Goal: Check status: Check status

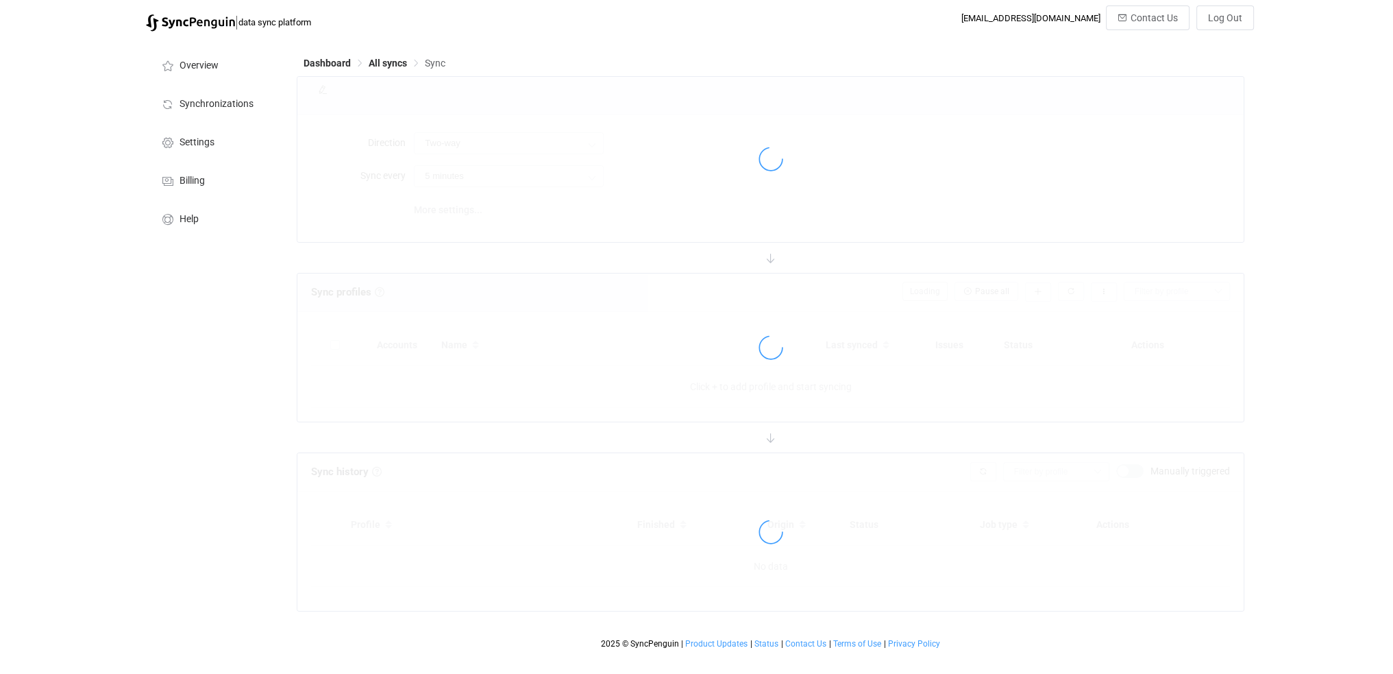
type input "24 hours"
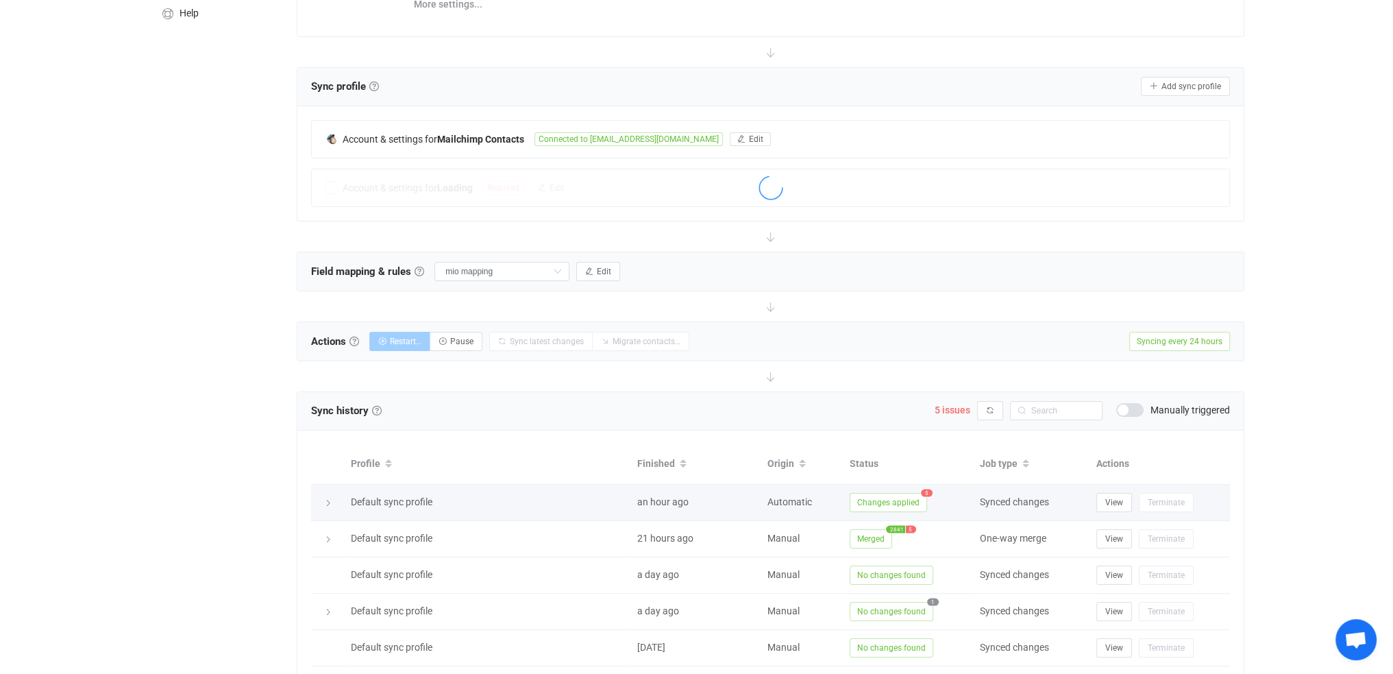
scroll to position [265, 0]
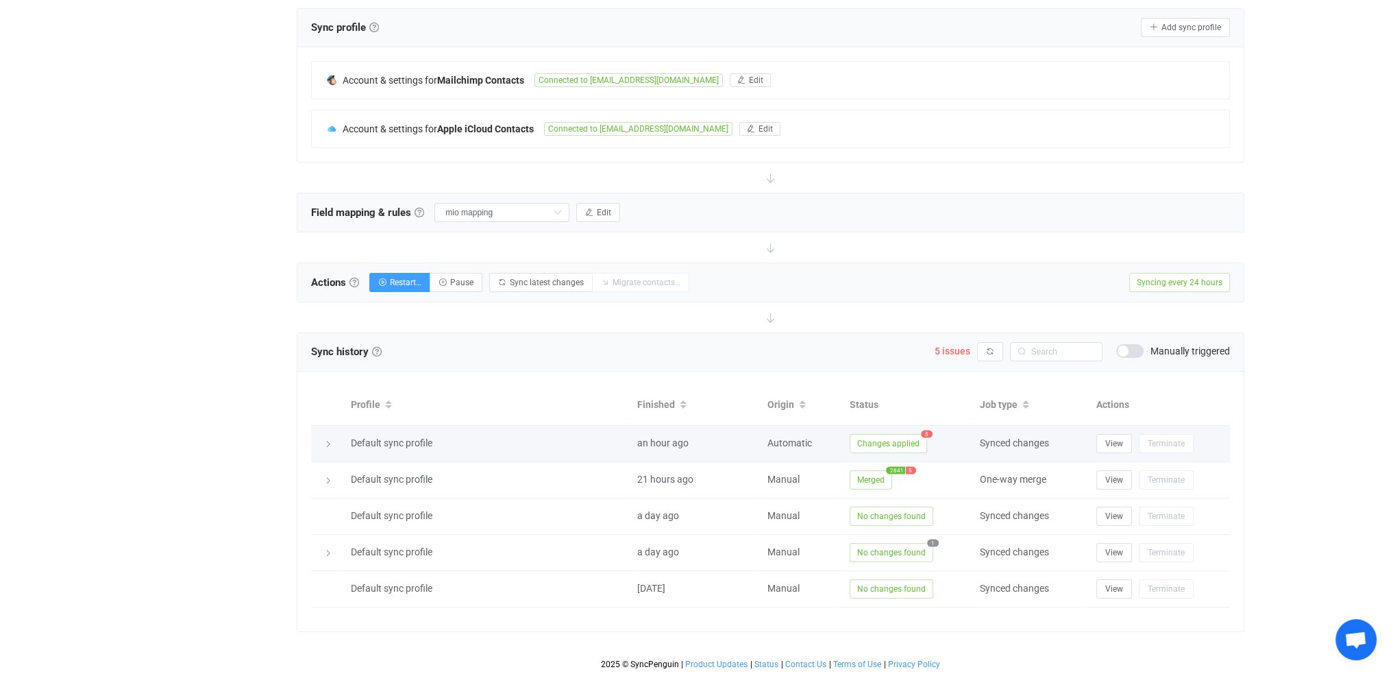
click at [924, 431] on span "5" at bounding box center [927, 434] width 12 height 8
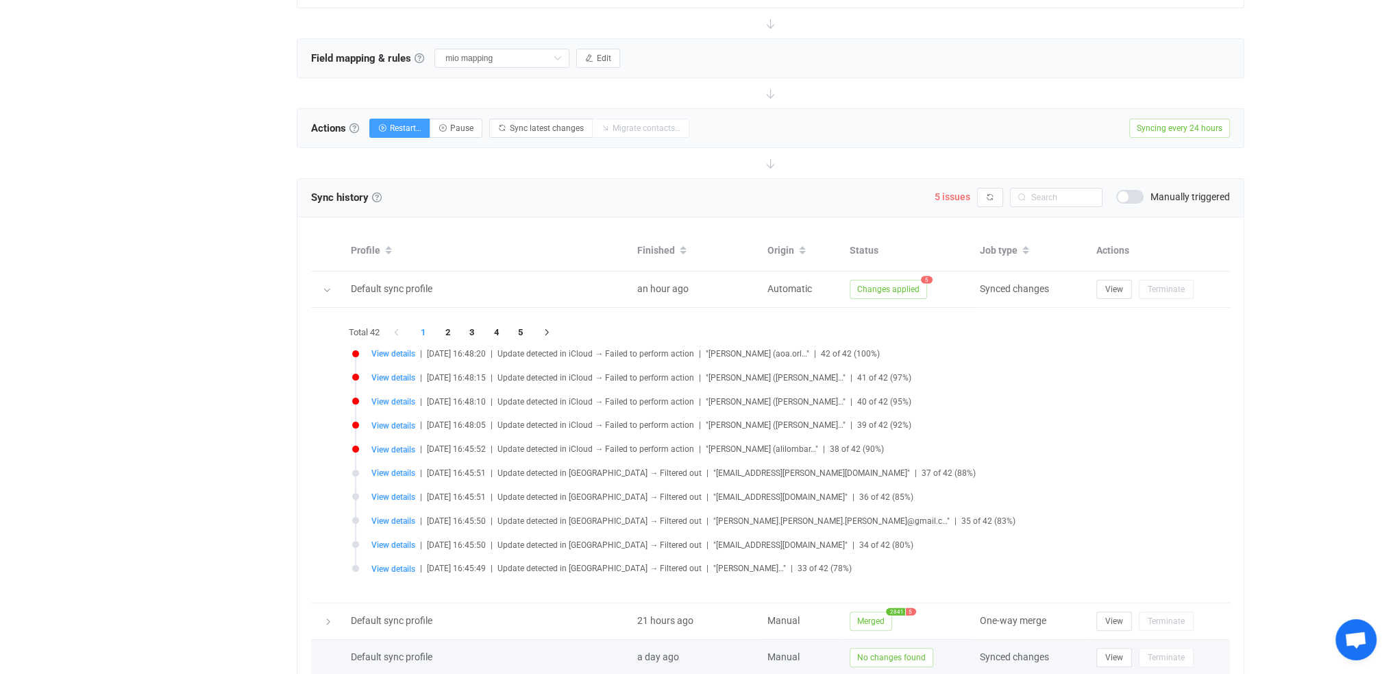
scroll to position [556, 0]
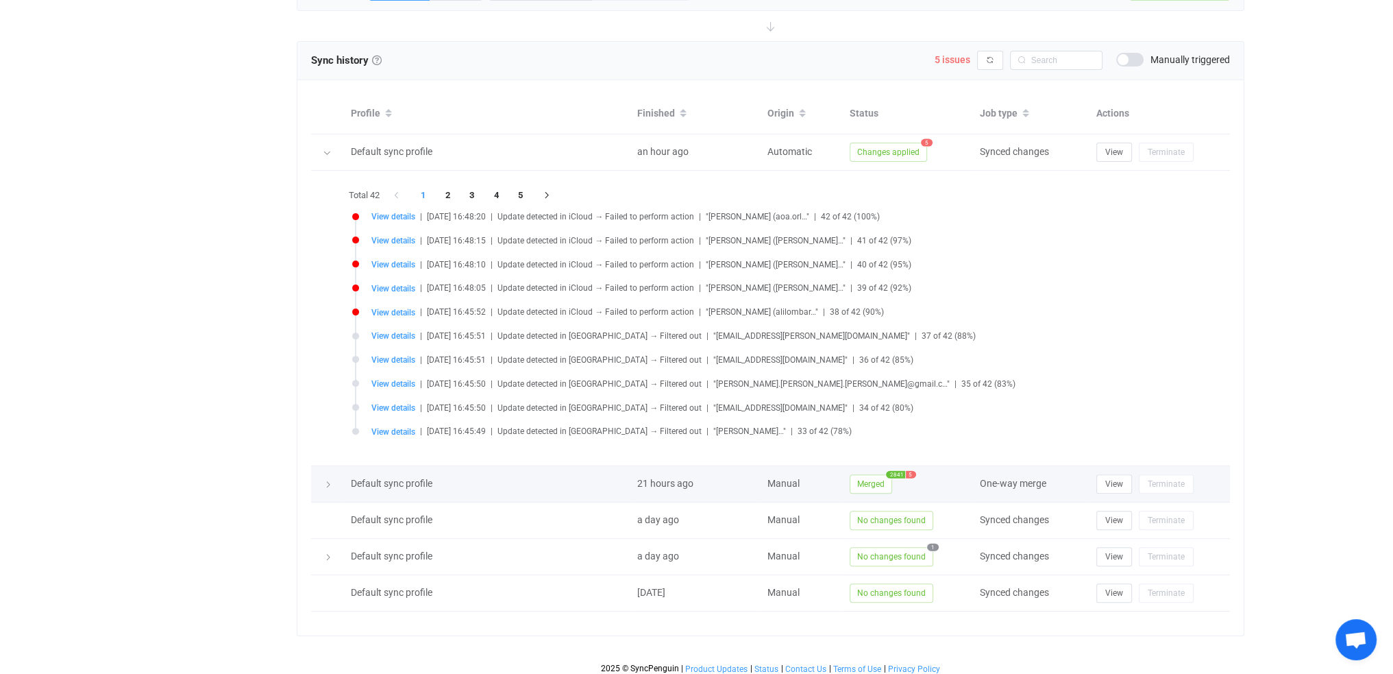
click at [911, 470] on span "5" at bounding box center [911, 474] width 10 height 8
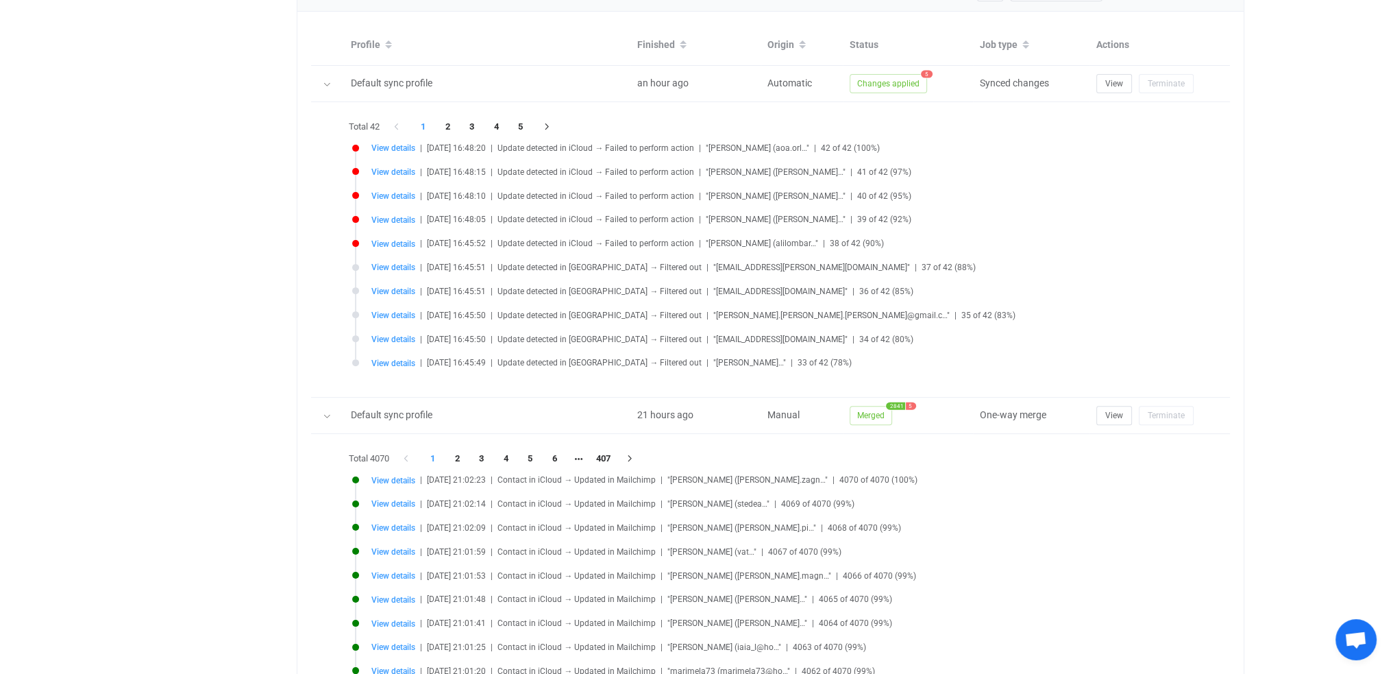
scroll to position [693, 0]
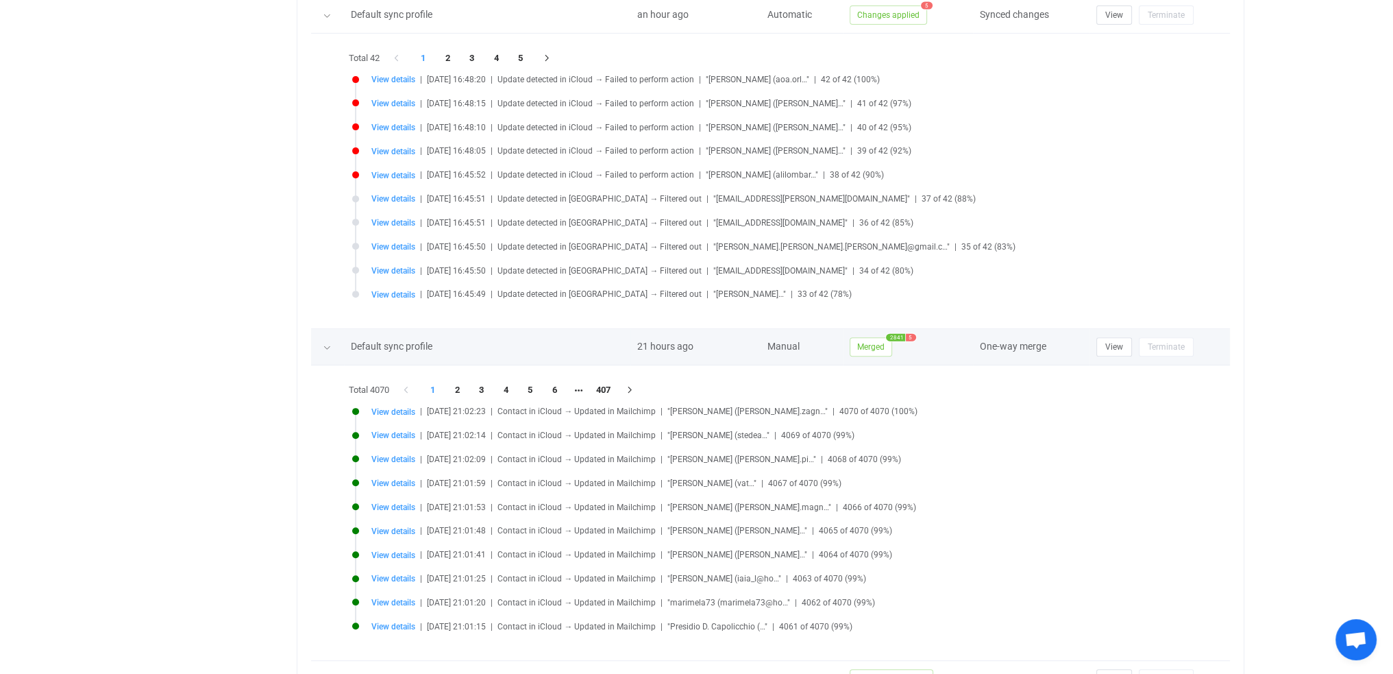
click at [910, 333] on span "5" at bounding box center [911, 337] width 10 height 8
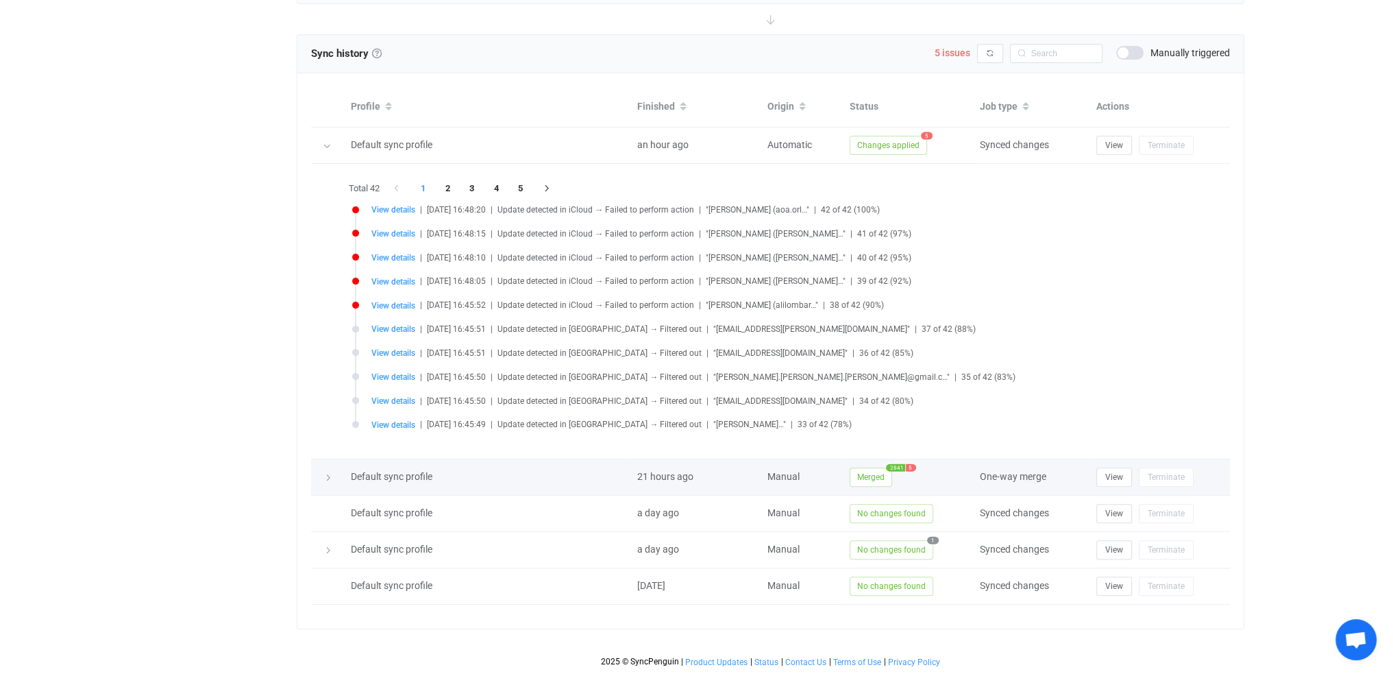
scroll to position [556, 0]
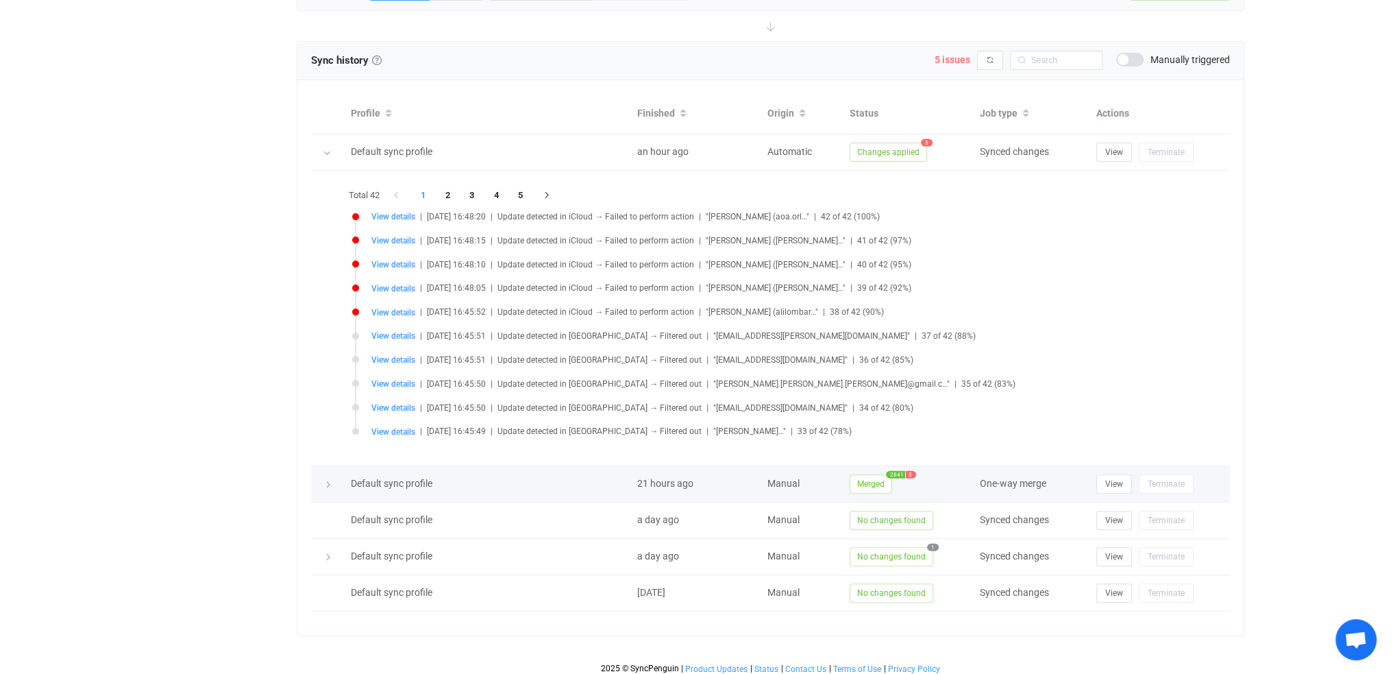
click at [909, 470] on span "5" at bounding box center [911, 474] width 10 height 8
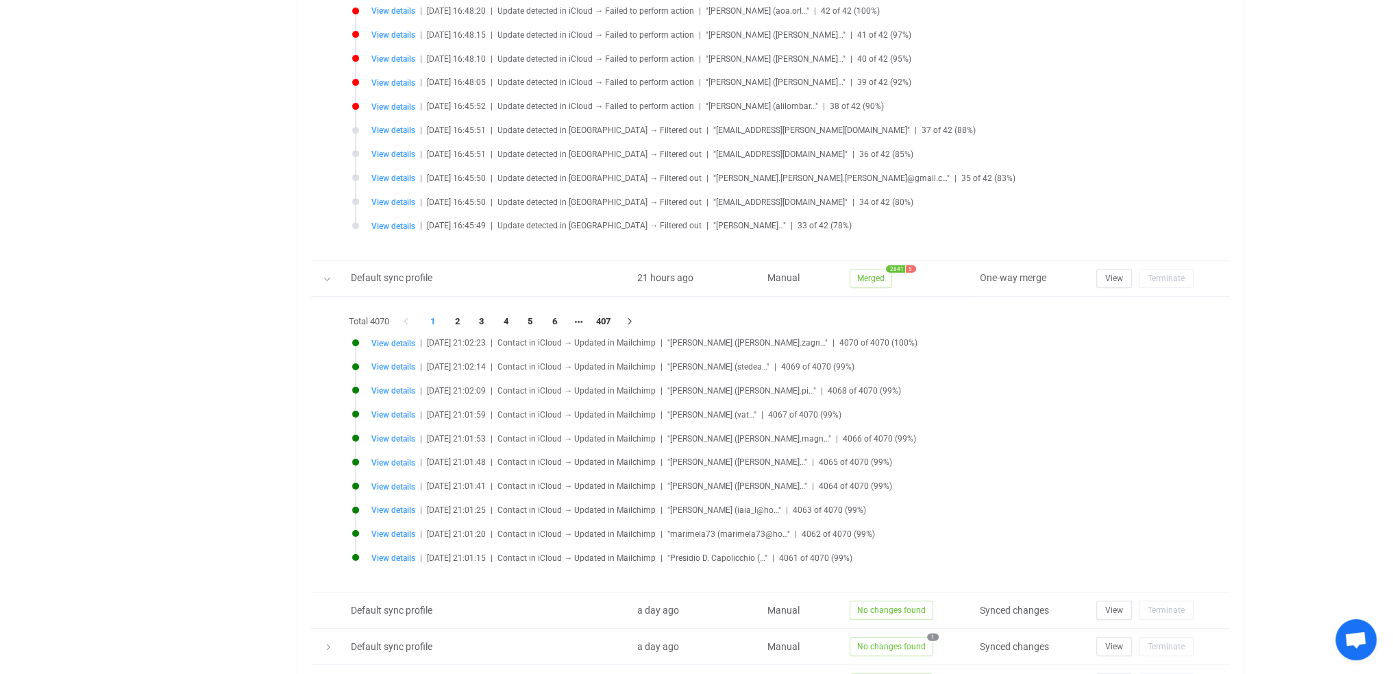
scroll to position [830, 0]
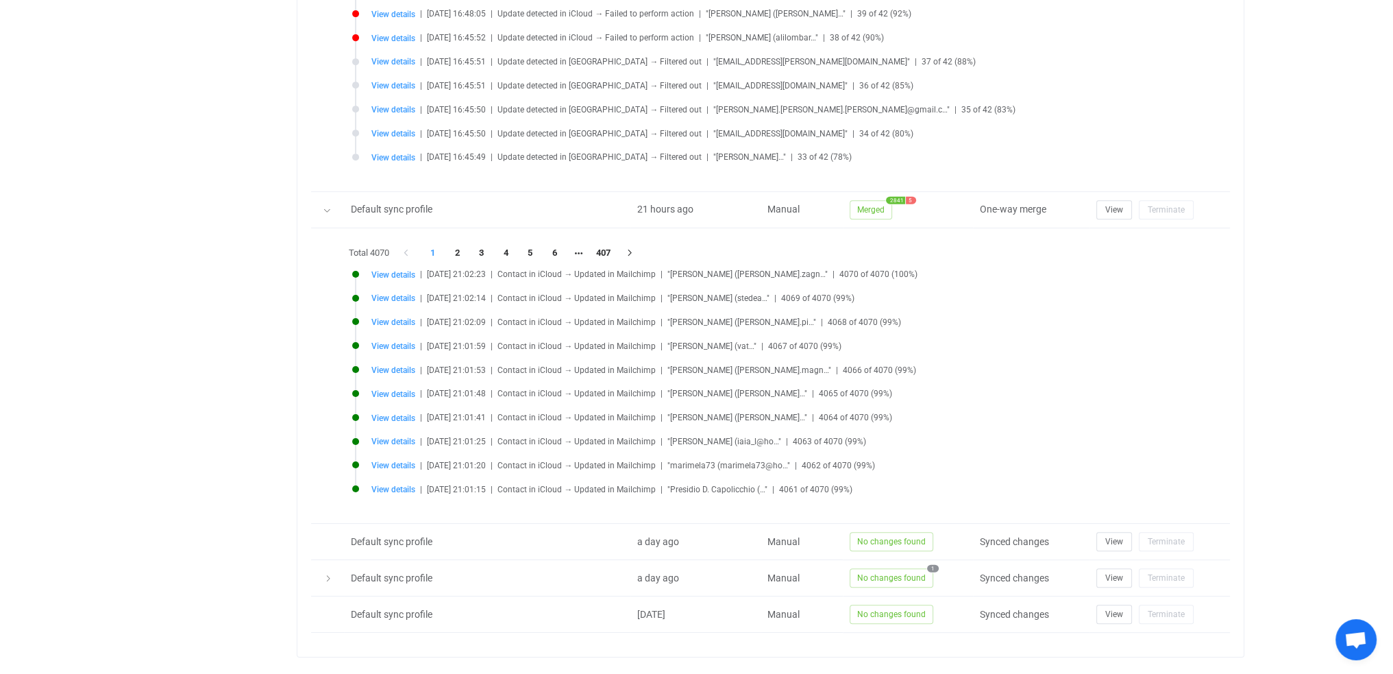
drag, startPoint x: 604, startPoint y: 246, endPoint x: 643, endPoint y: 262, distance: 42.4
click at [604, 246] on li "407" at bounding box center [603, 252] width 25 height 19
click at [580, 243] on li "406" at bounding box center [579, 252] width 25 height 19
click at [555, 246] on li "405" at bounding box center [554, 252] width 25 height 19
click at [532, 245] on li "404" at bounding box center [530, 252] width 25 height 19
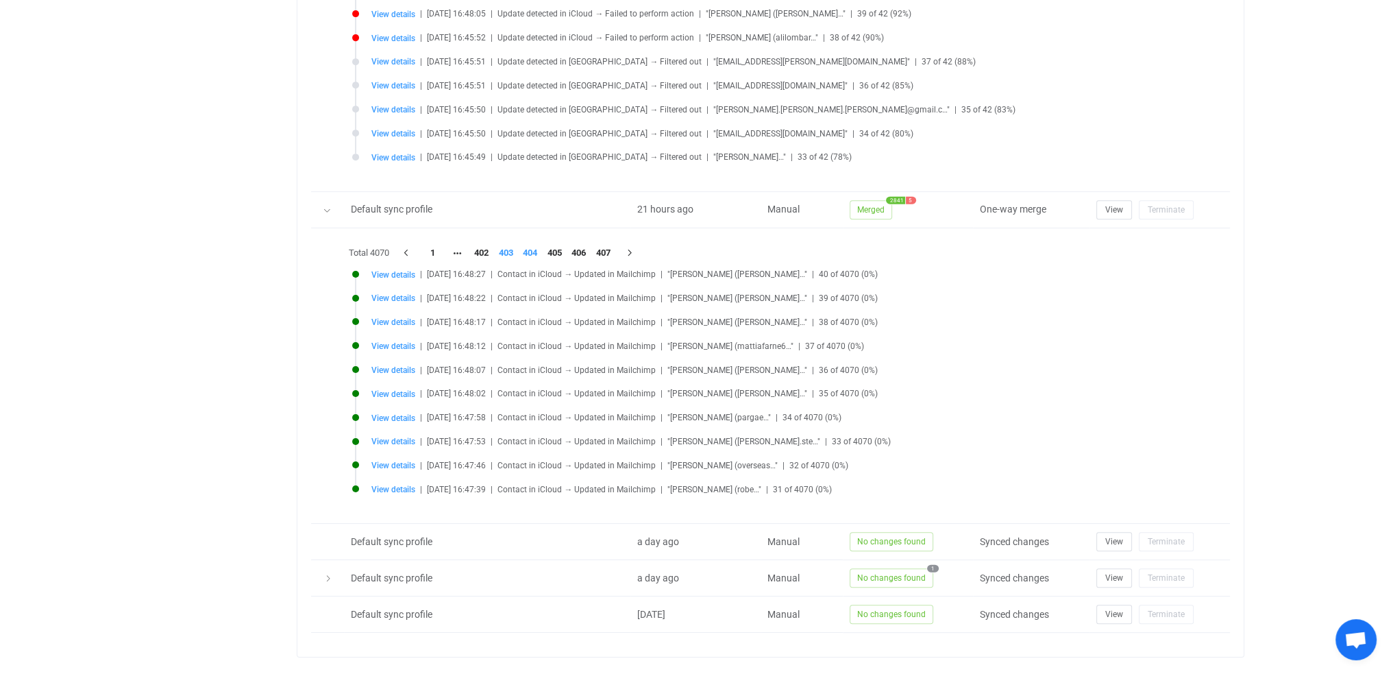
click at [507, 246] on li "403" at bounding box center [505, 252] width 25 height 19
click at [480, 245] on li "401" at bounding box center [481, 252] width 25 height 19
click at [484, 244] on li "399" at bounding box center [481, 252] width 25 height 19
click at [506, 244] on li "398" at bounding box center [505, 252] width 25 height 19
click at [482, 244] on li "396" at bounding box center [481, 252] width 25 height 19
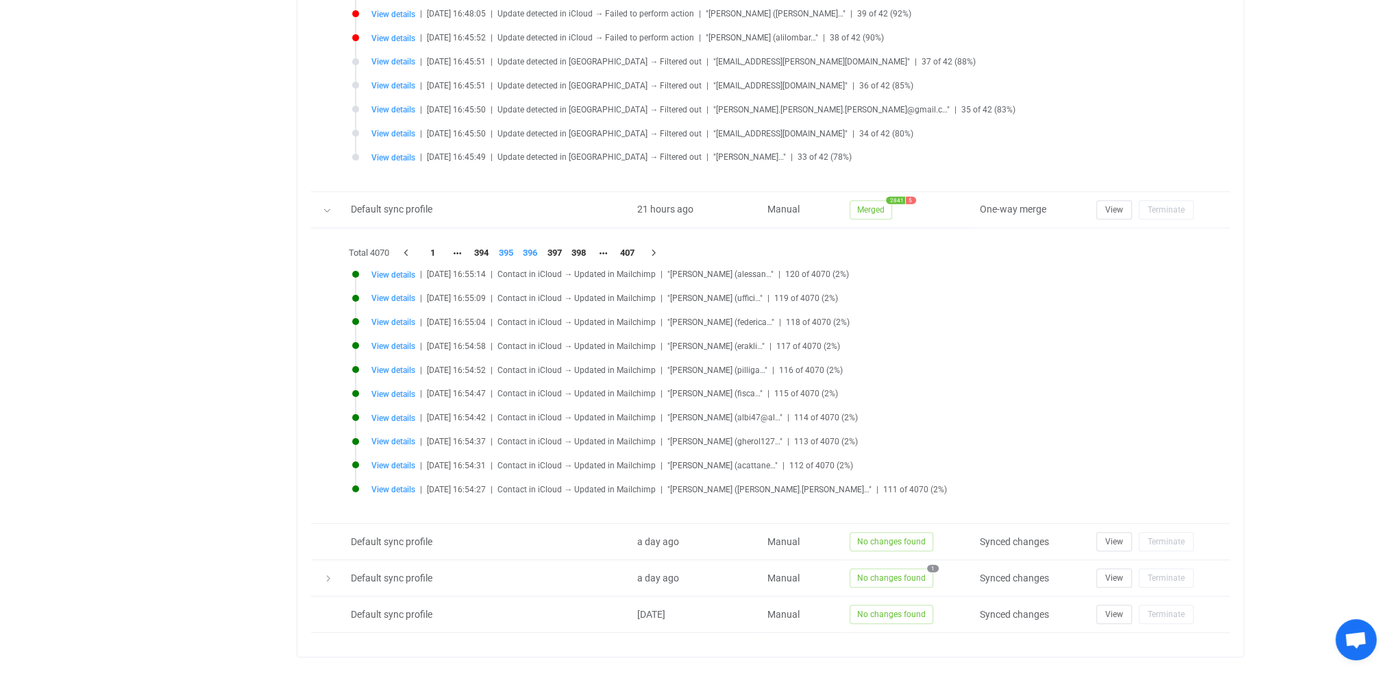
click at [506, 247] on li "395" at bounding box center [505, 252] width 25 height 19
click at [485, 245] on li "393" at bounding box center [481, 252] width 25 height 19
click at [480, 243] on li "391" at bounding box center [481, 252] width 25 height 19
click at [479, 245] on li "389" at bounding box center [481, 252] width 25 height 19
click at [503, 245] on li "388" at bounding box center [505, 252] width 25 height 19
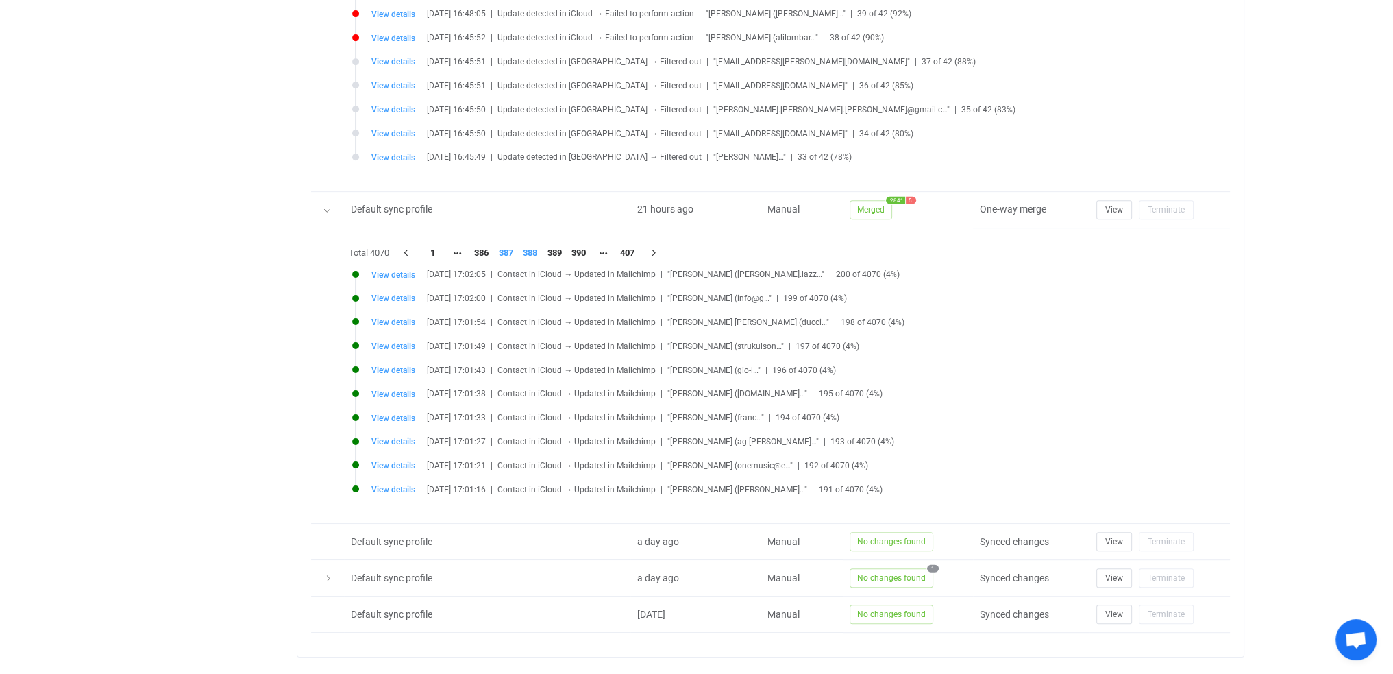
click at [505, 243] on li "387" at bounding box center [505, 252] width 25 height 19
click at [504, 246] on li "386" at bounding box center [505, 252] width 25 height 19
click at [504, 245] on li "385" at bounding box center [505, 252] width 25 height 19
click at [504, 245] on li "384" at bounding box center [505, 252] width 25 height 19
click at [504, 245] on li "383" at bounding box center [505, 252] width 25 height 19
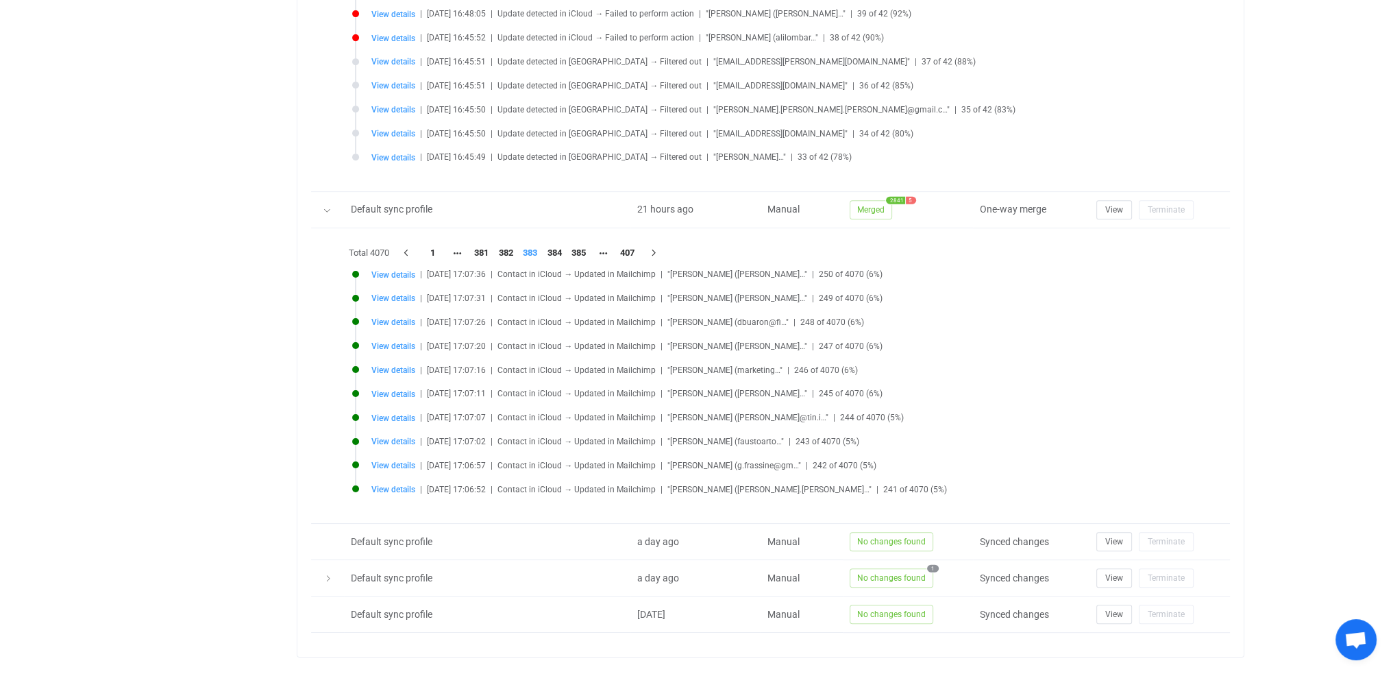
click at [504, 245] on li "382" at bounding box center [505, 252] width 25 height 19
click at [504, 245] on li "381" at bounding box center [505, 252] width 25 height 19
click at [504, 245] on li "380" at bounding box center [505, 252] width 25 height 19
click at [504, 245] on li "379" at bounding box center [505, 252] width 25 height 19
click at [504, 245] on li "378" at bounding box center [505, 252] width 25 height 19
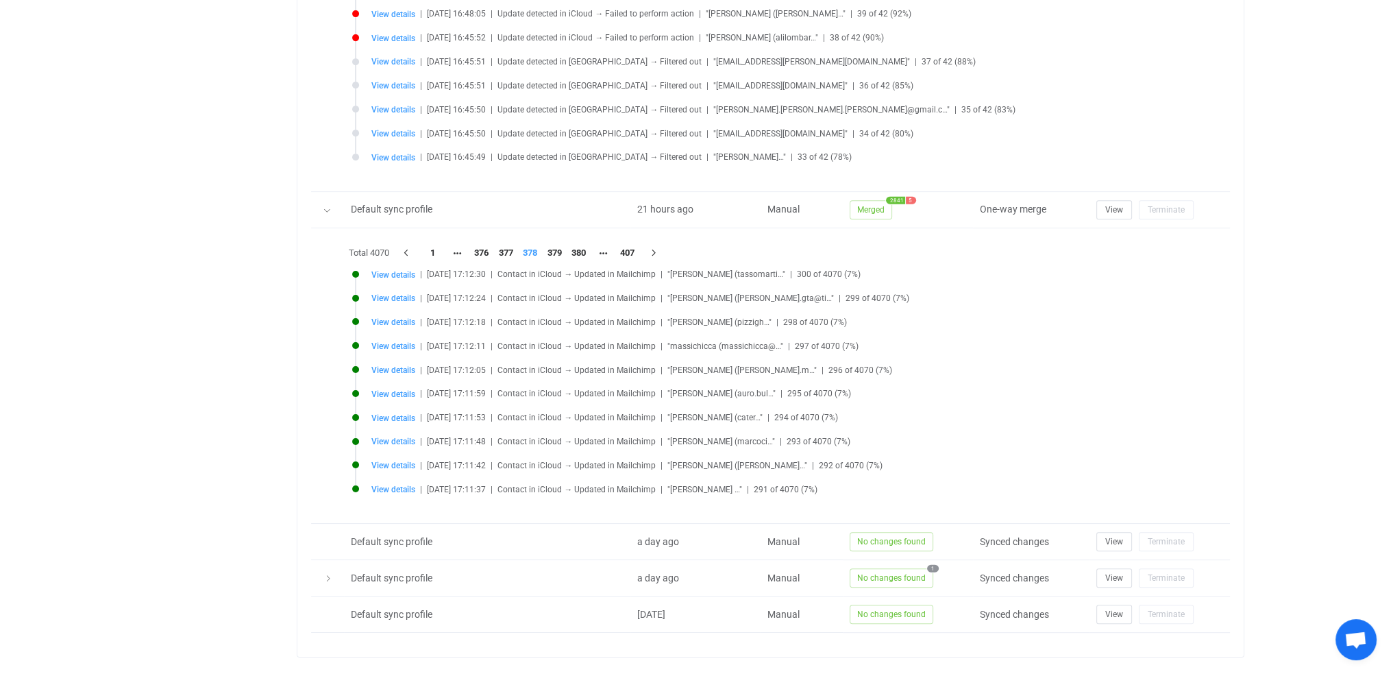
click at [504, 245] on li "377" at bounding box center [505, 252] width 25 height 19
click at [504, 245] on li "376" at bounding box center [505, 252] width 25 height 19
click at [504, 245] on li "375" at bounding box center [505, 252] width 25 height 19
click at [504, 245] on li "374" at bounding box center [505, 252] width 25 height 19
click at [504, 245] on li "373" at bounding box center [505, 252] width 25 height 19
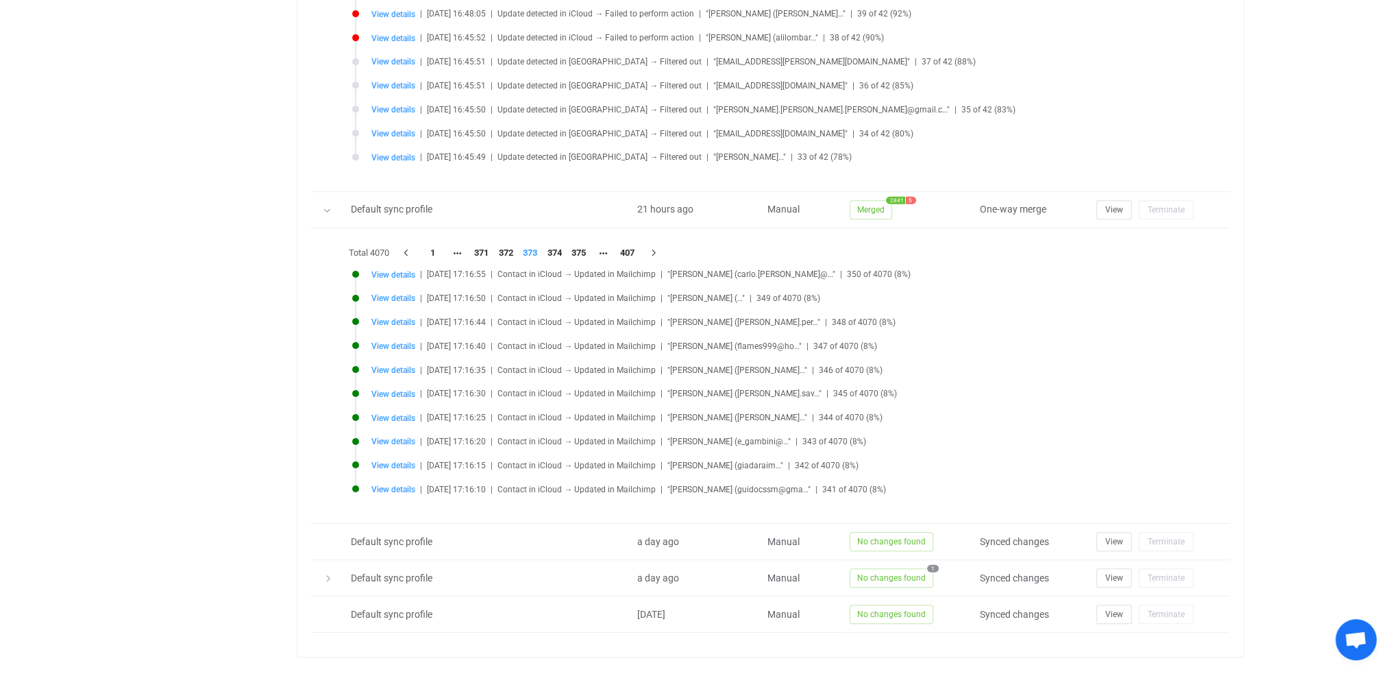
click at [504, 245] on li "372" at bounding box center [505, 252] width 25 height 19
click at [504, 245] on div at bounding box center [770, 375] width 850 height 267
click at [504, 245] on li "371" at bounding box center [505, 252] width 25 height 19
click at [504, 245] on li "370" at bounding box center [505, 252] width 25 height 19
click at [504, 245] on li "369" at bounding box center [505, 252] width 25 height 19
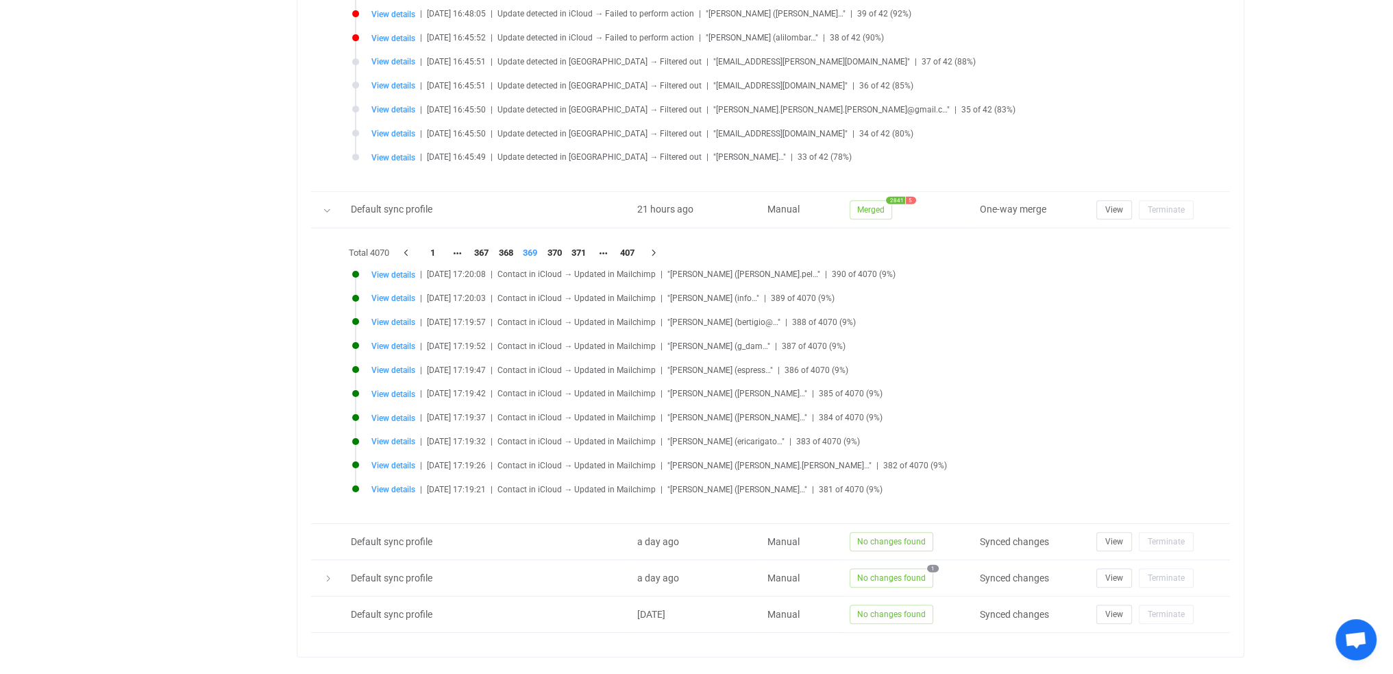
click at [504, 245] on li "368" at bounding box center [505, 252] width 25 height 19
click at [504, 245] on div "Total 4070 1 366 367 368 369 370 407 View details | [DATE] 17:21:00 | Contact i…" at bounding box center [770, 375] width 850 height 267
click at [504, 245] on li "367" at bounding box center [505, 252] width 25 height 19
click at [508, 243] on li "366" at bounding box center [505, 252] width 25 height 19
click at [508, 243] on div "Total 4070 1 364 365 366 367 368 407 View details | [DATE] 17:22:40 | Contact i…" at bounding box center [770, 375] width 850 height 267
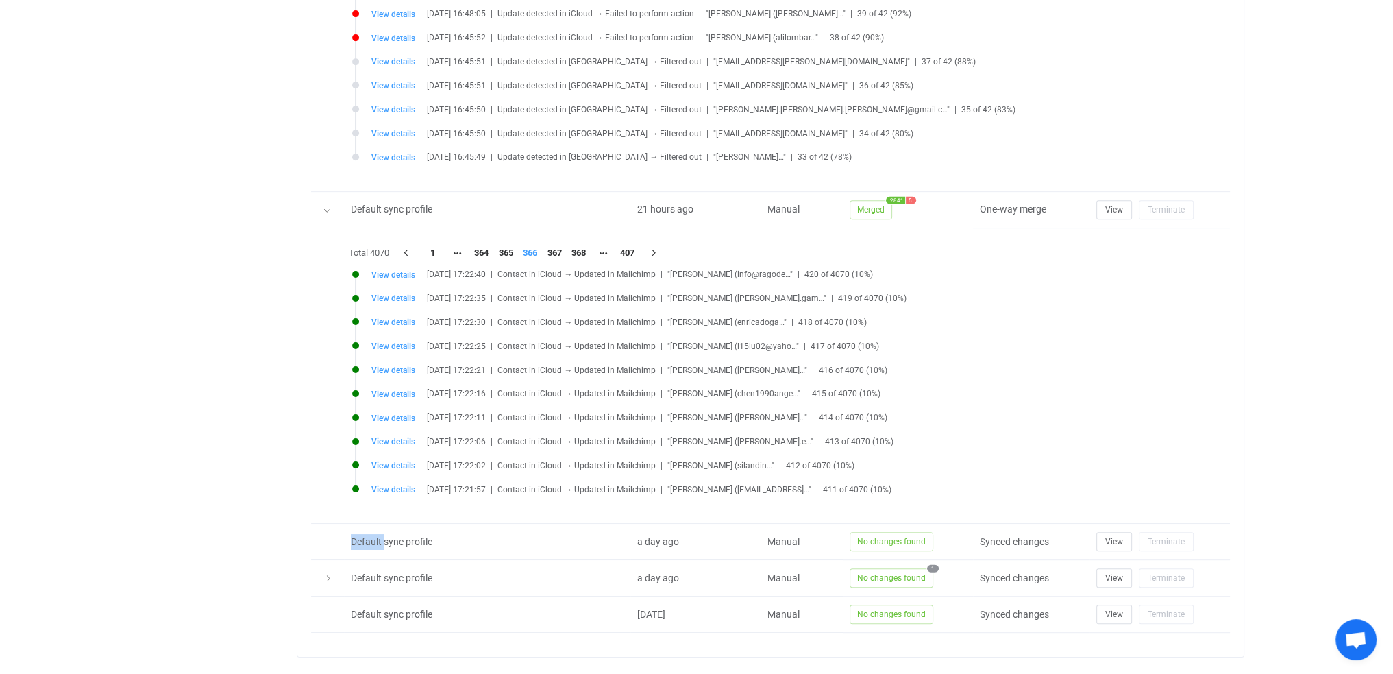
click at [508, 243] on li "365" at bounding box center [505, 252] width 25 height 19
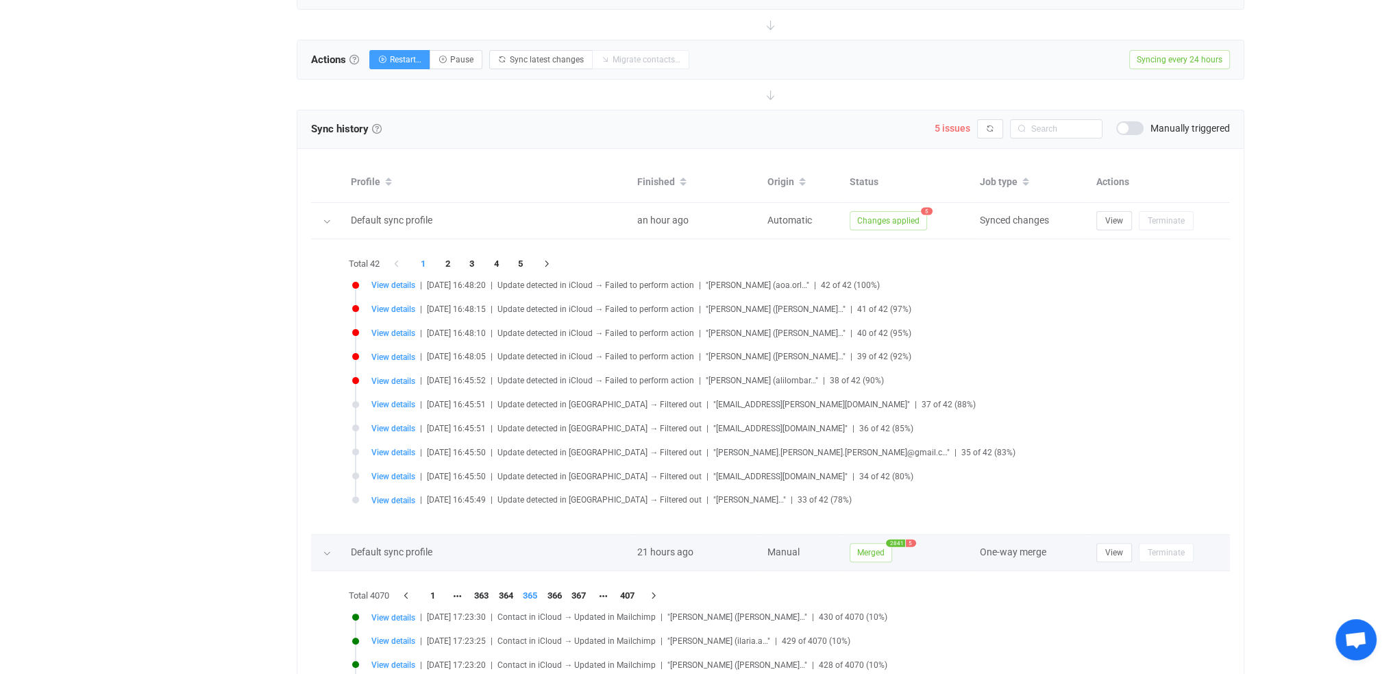
click at [324, 549] on icon at bounding box center [327, 553] width 8 height 8
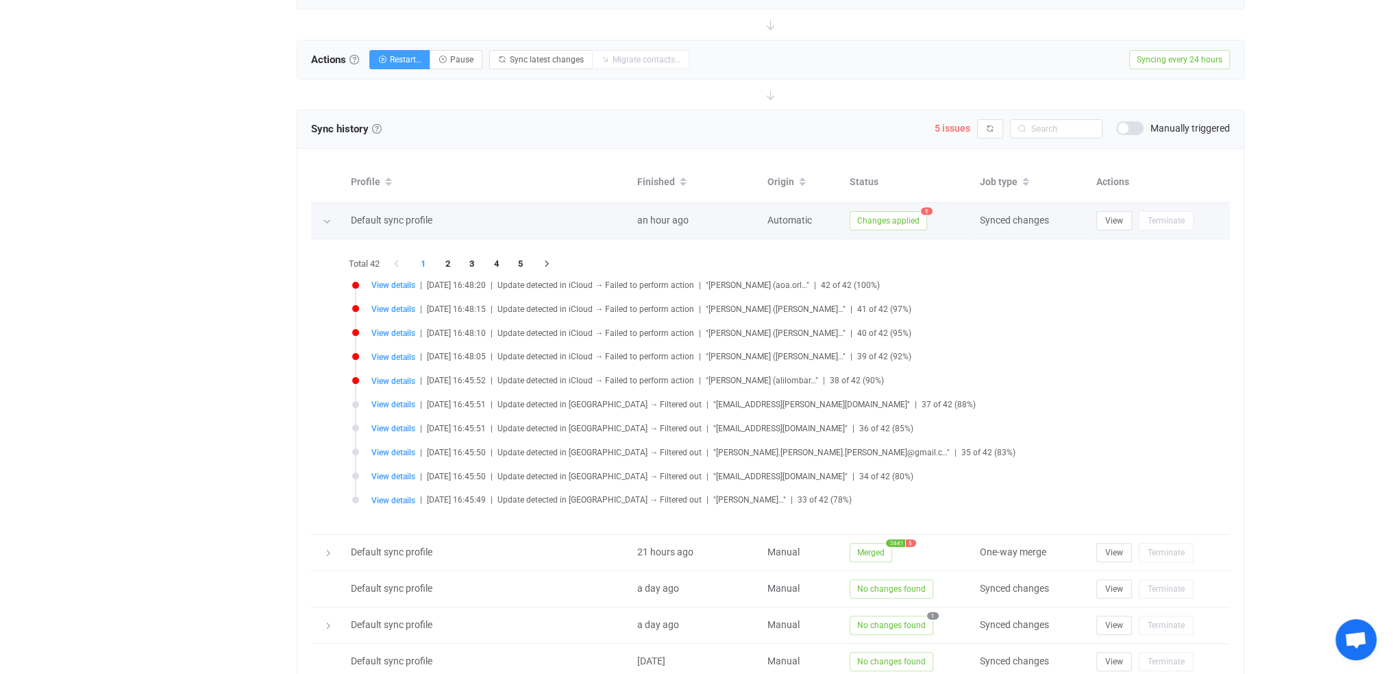
click at [323, 217] on icon at bounding box center [327, 221] width 8 height 8
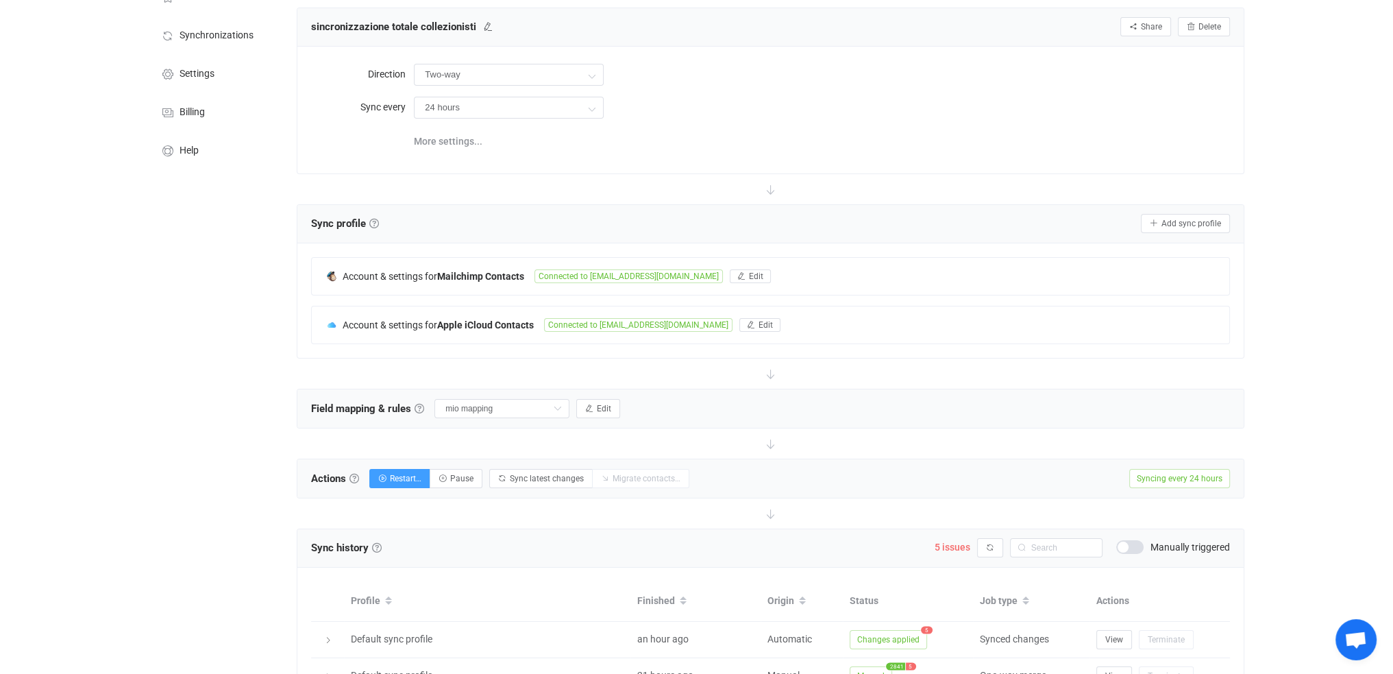
scroll to position [137, 0]
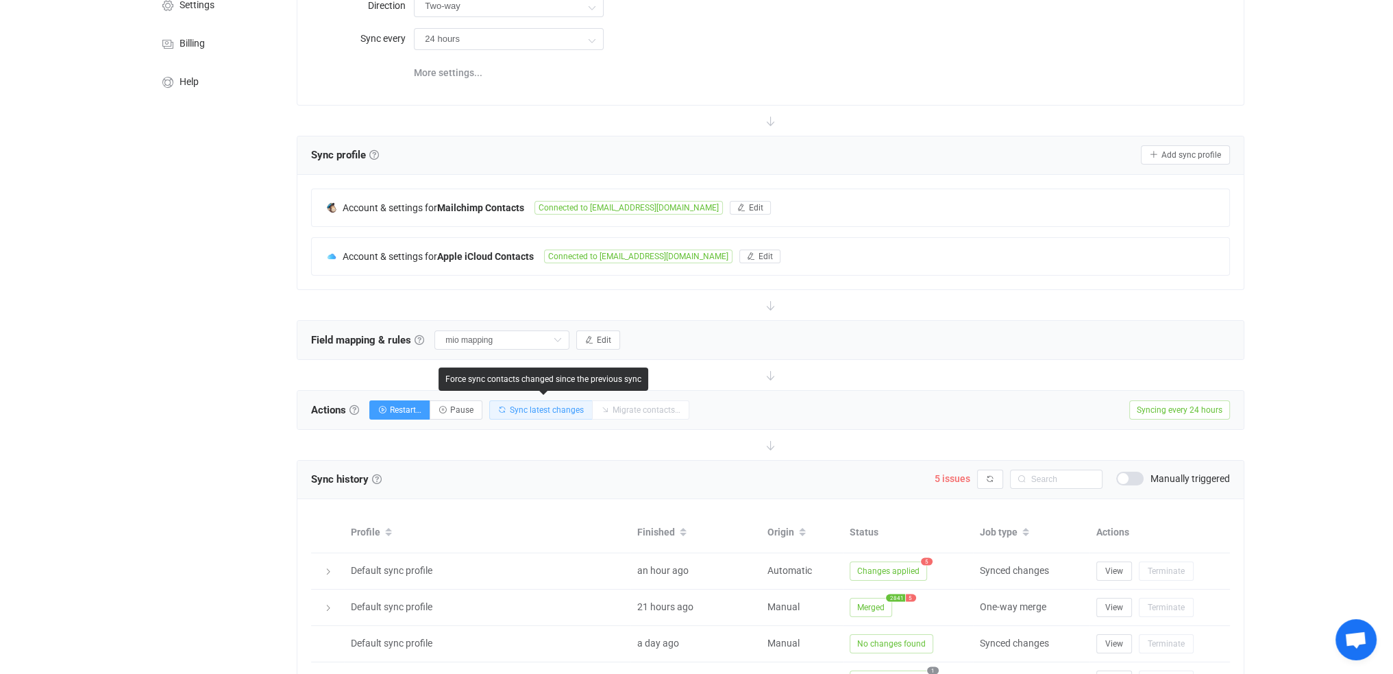
click at [561, 409] on span "Sync latest changes" at bounding box center [547, 410] width 74 height 10
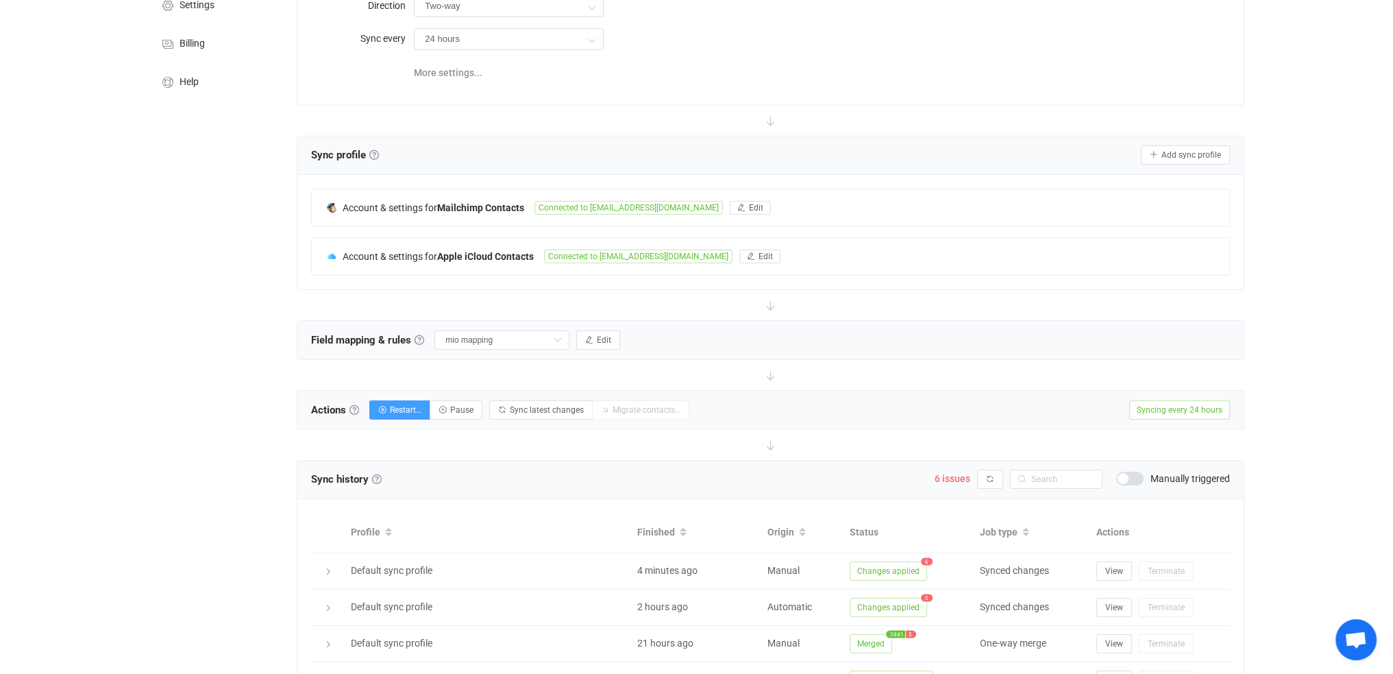
scroll to position [301, 0]
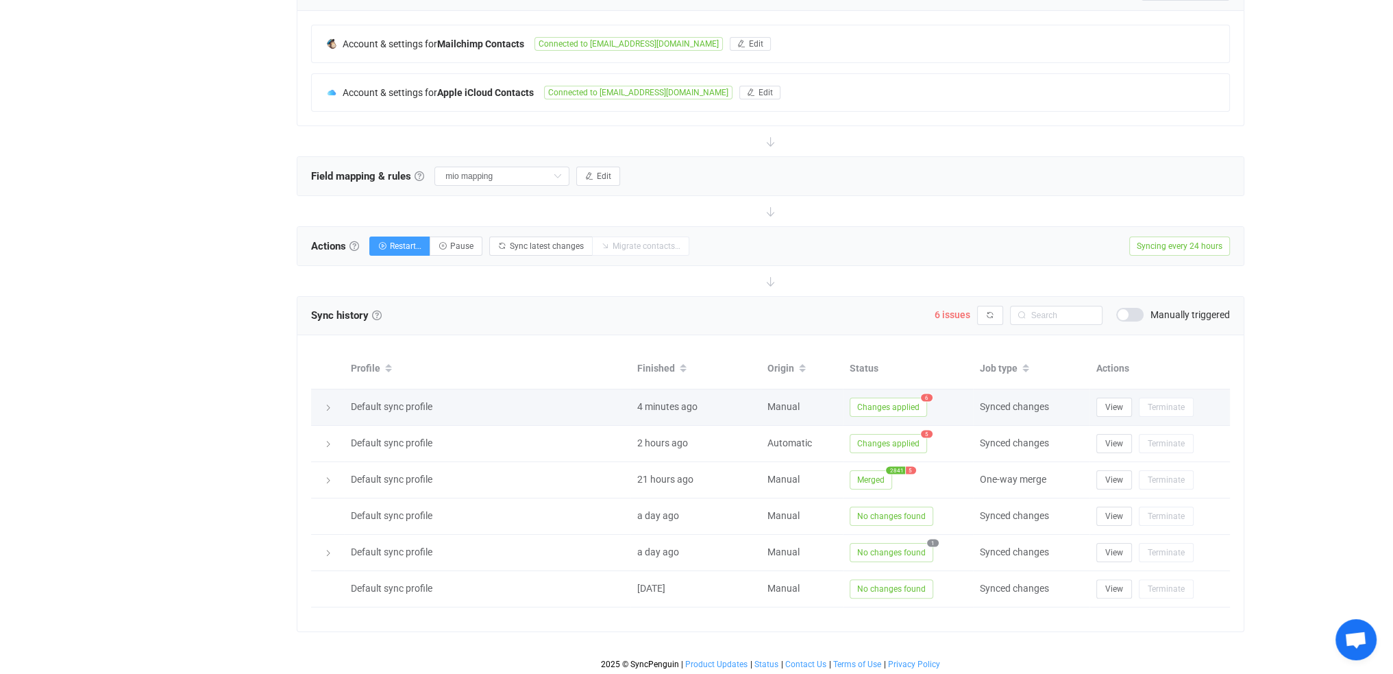
click at [927, 394] on span "6" at bounding box center [927, 397] width 12 height 8
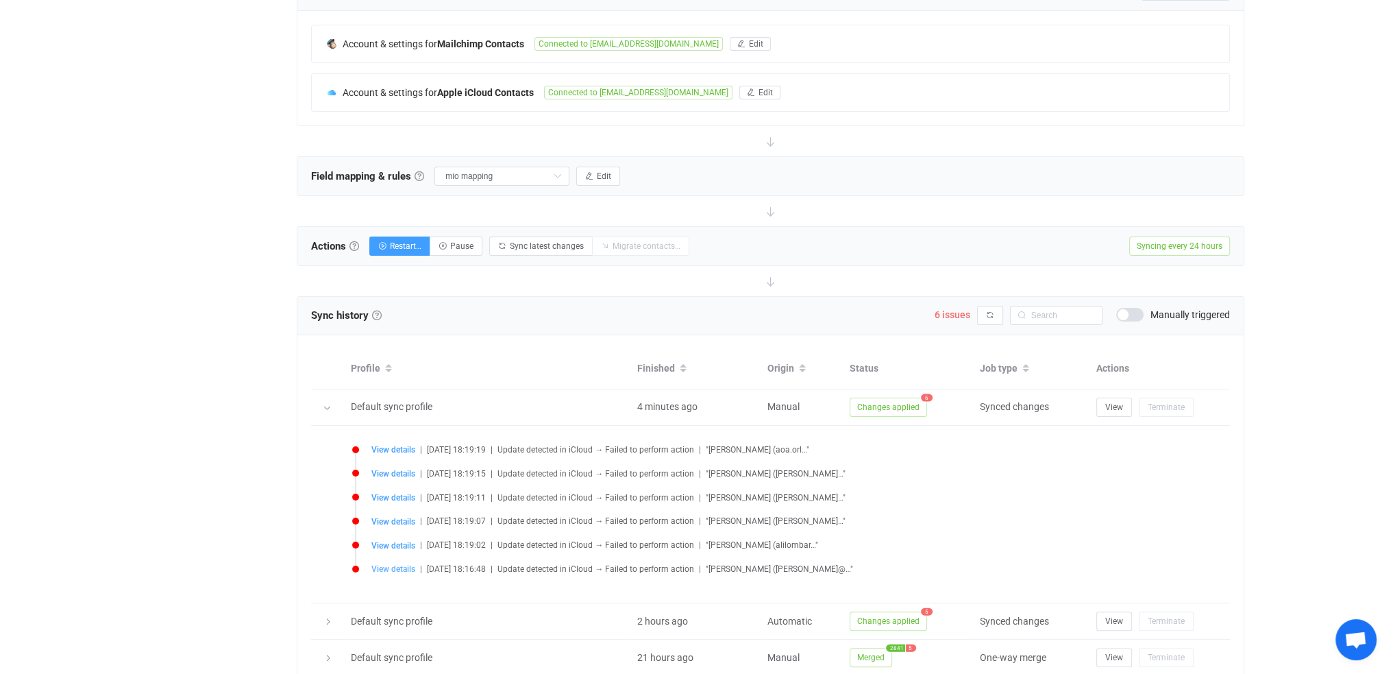
click at [404, 567] on span "View details" at bounding box center [393, 569] width 44 height 10
